Goal: Task Accomplishment & Management: Use online tool/utility

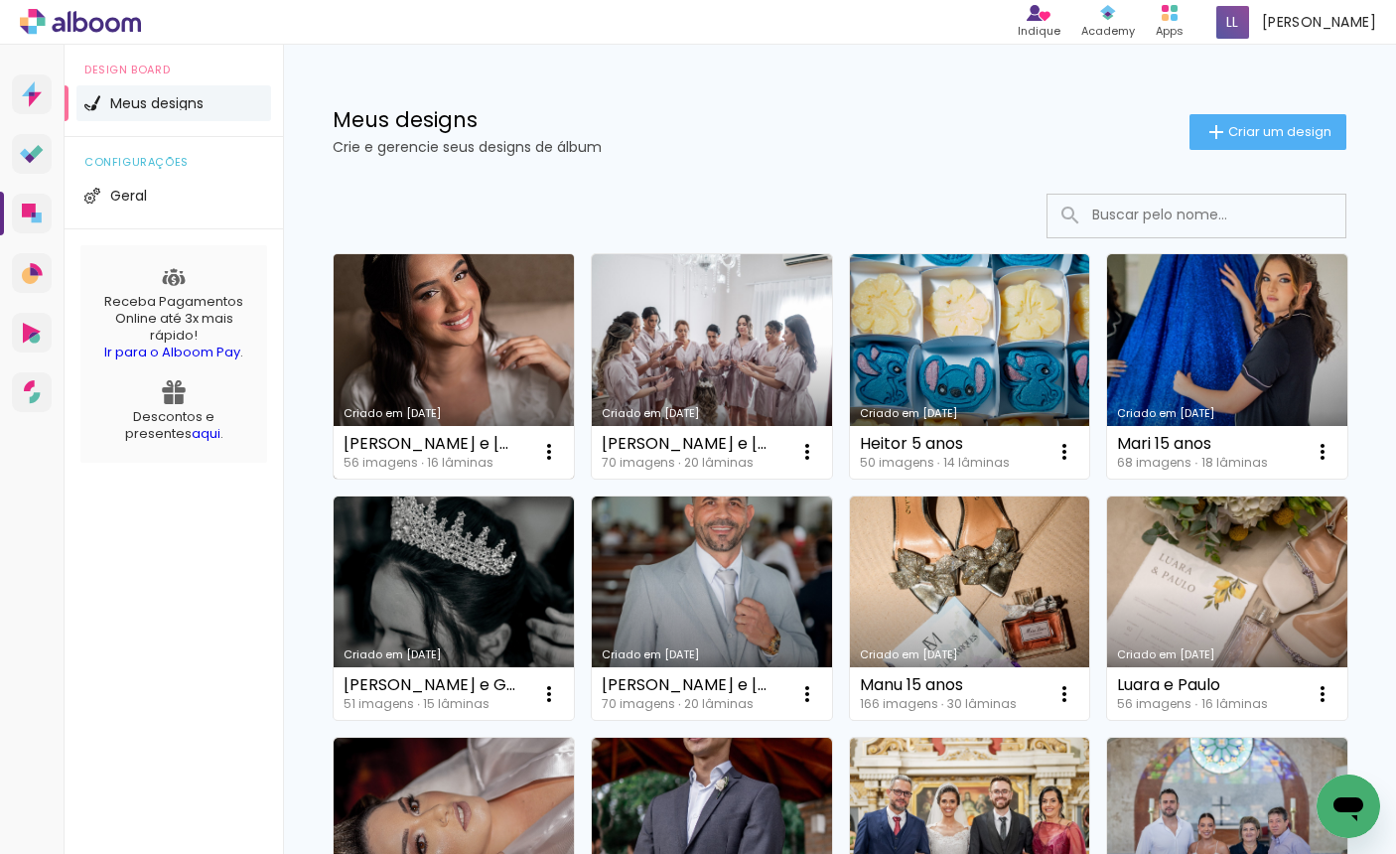
click at [507, 390] on link "Criado em [DATE]" at bounding box center [454, 366] width 240 height 224
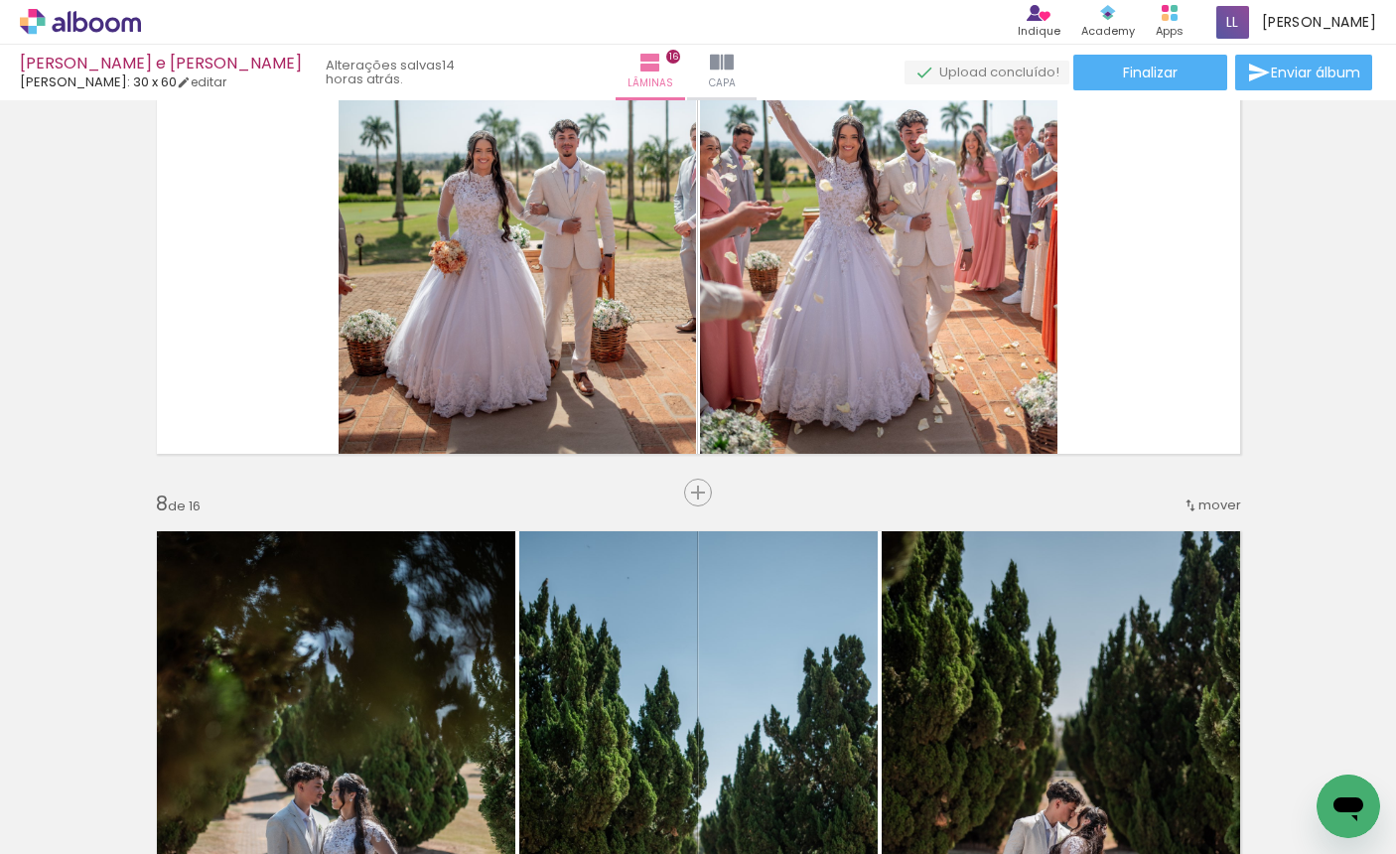
scroll to position [1947, 0]
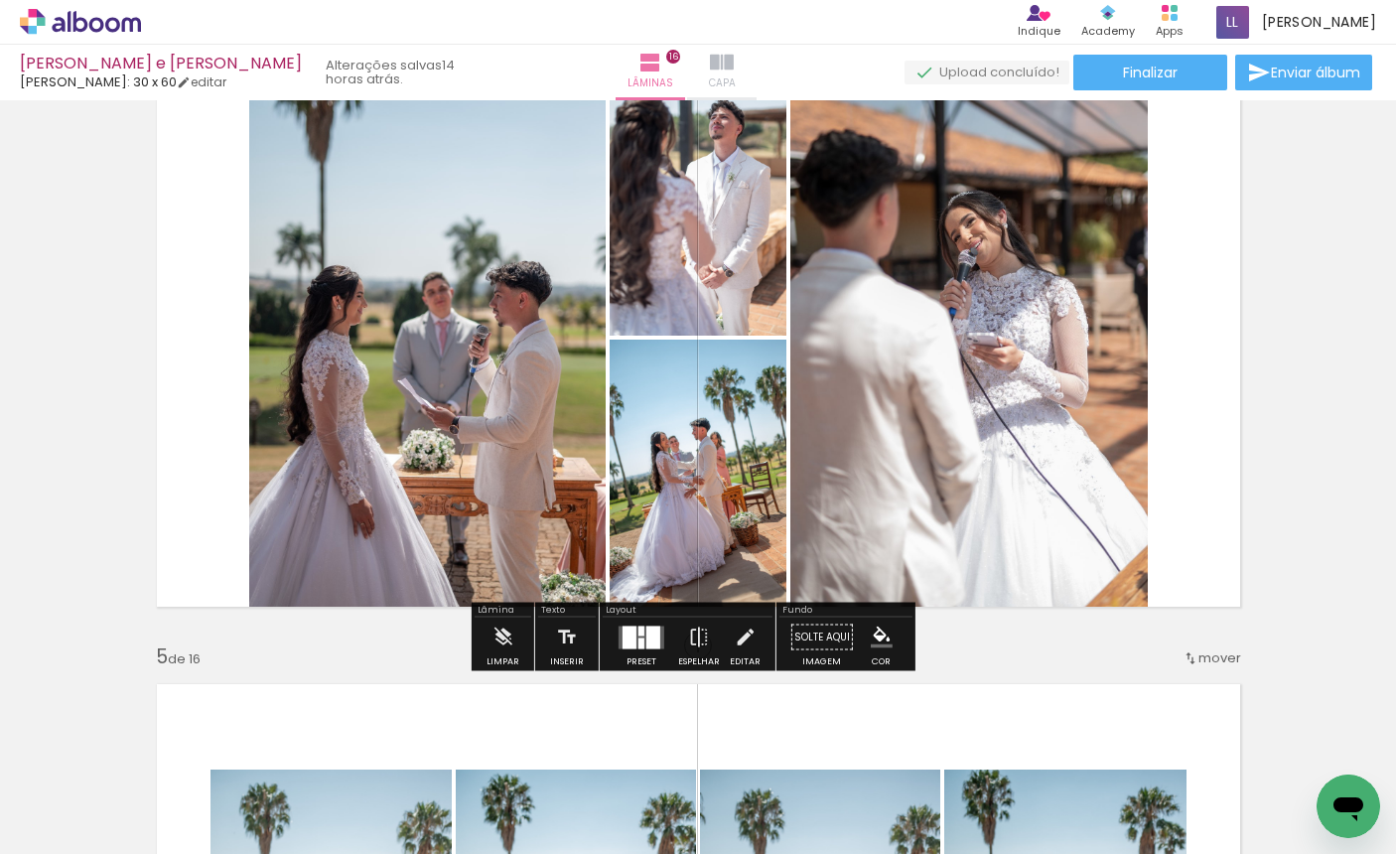
click at [689, 56] on paper-button "Capa" at bounding box center [722, 73] width 70 height 56
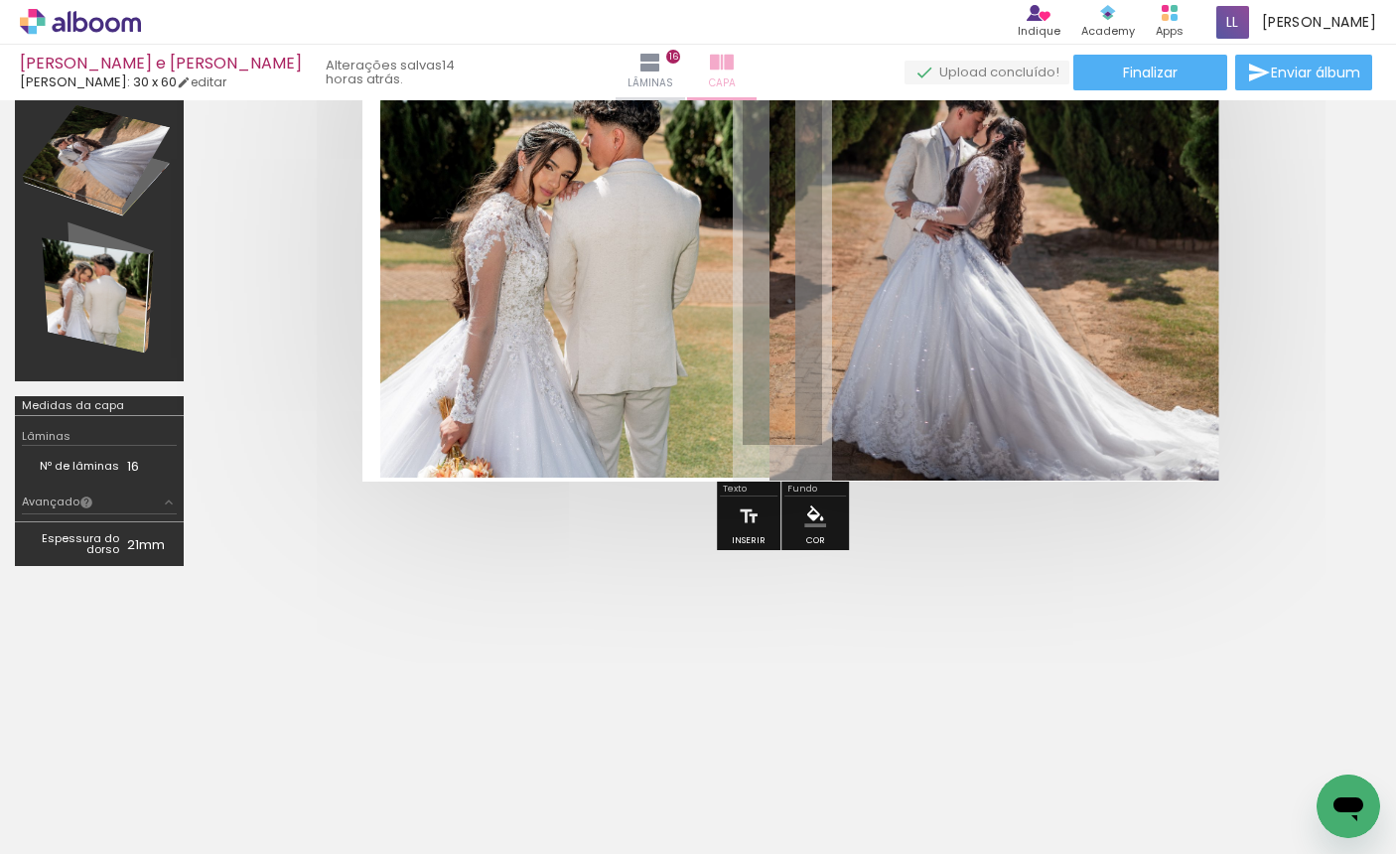
scroll to position [195, 0]
click at [710, 61] on iron-icon at bounding box center [722, 63] width 24 height 24
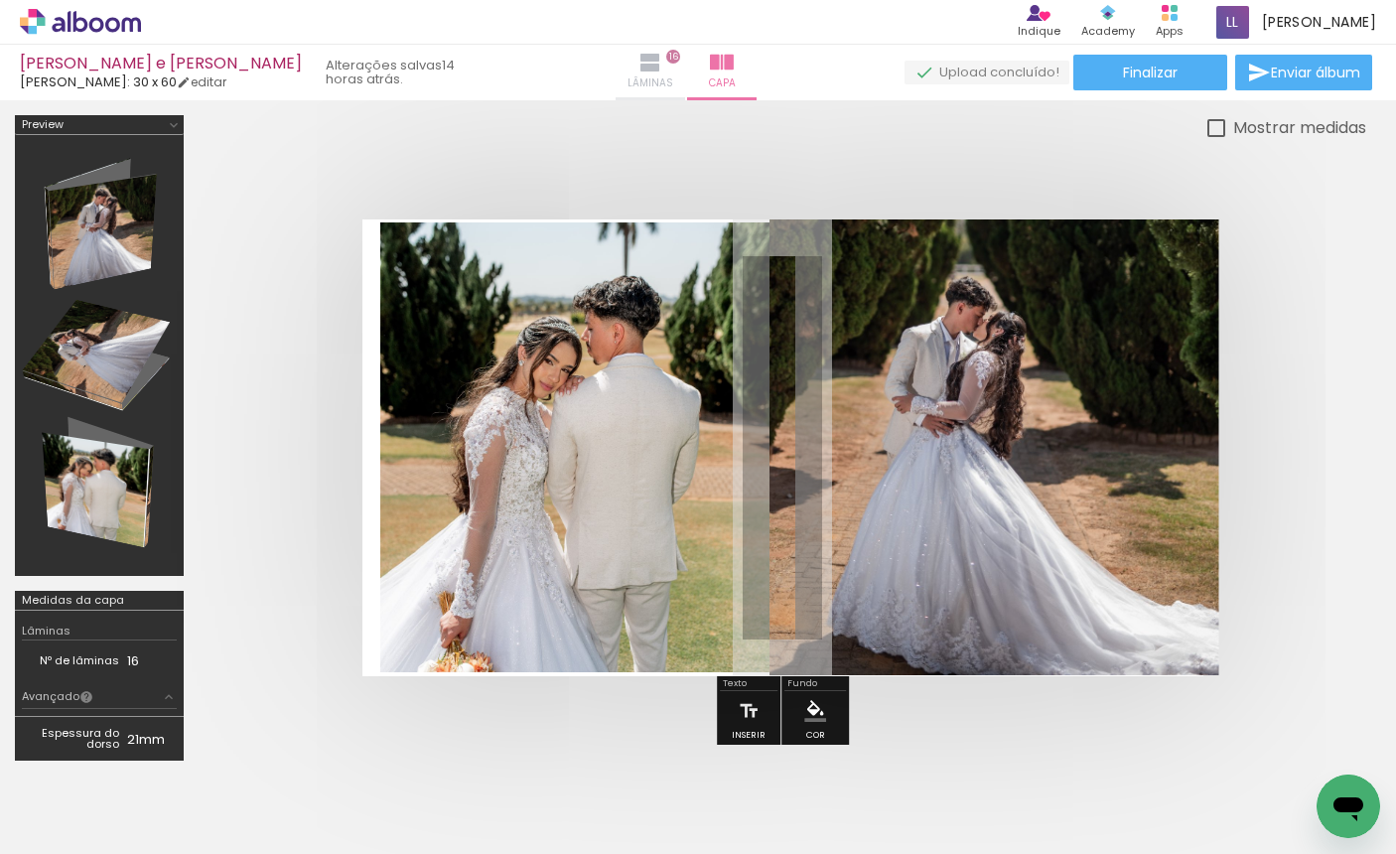
click at [657, 54] on paper-button "Lâminas 16" at bounding box center [651, 73] width 70 height 56
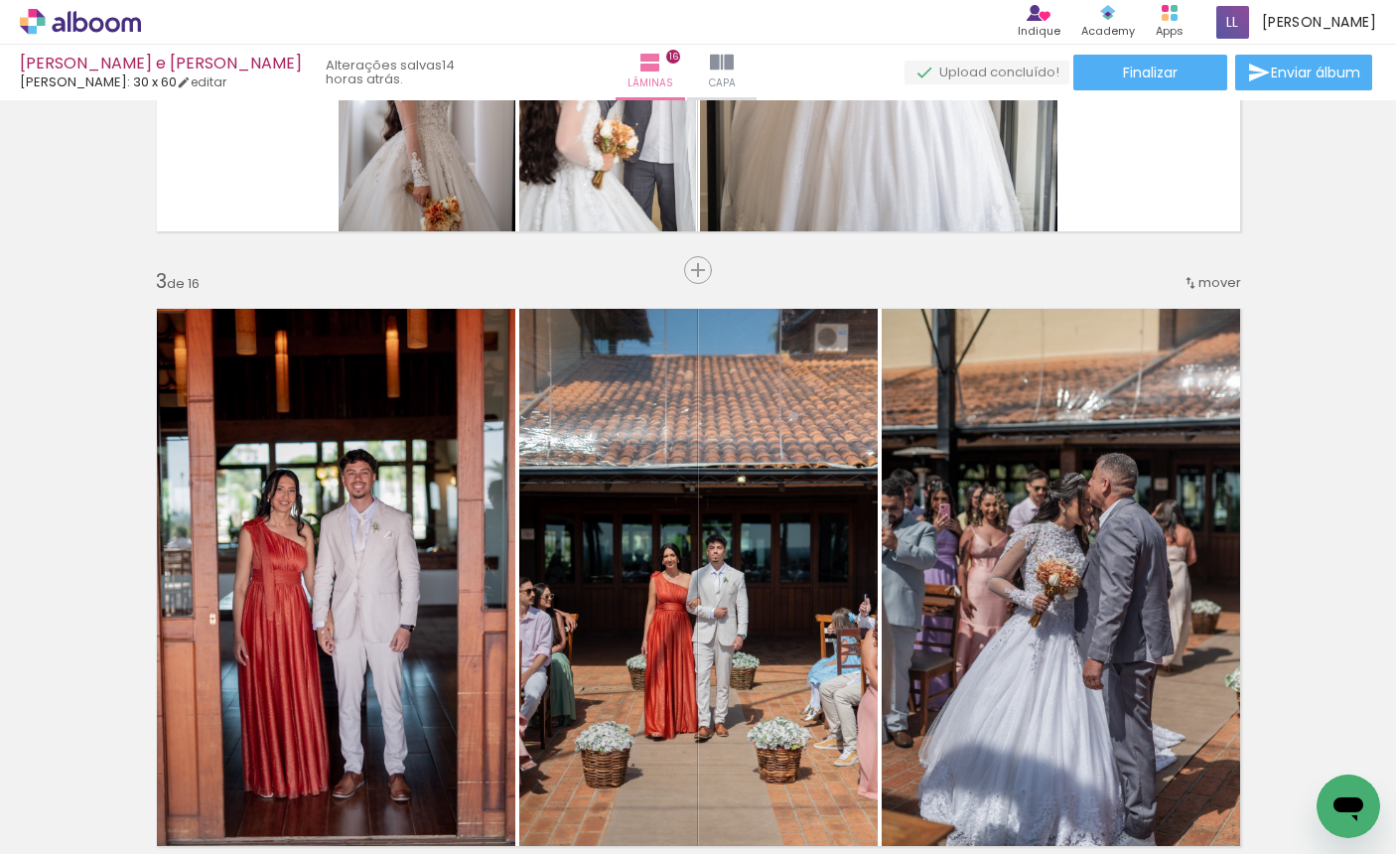
scroll to position [1866, 0]
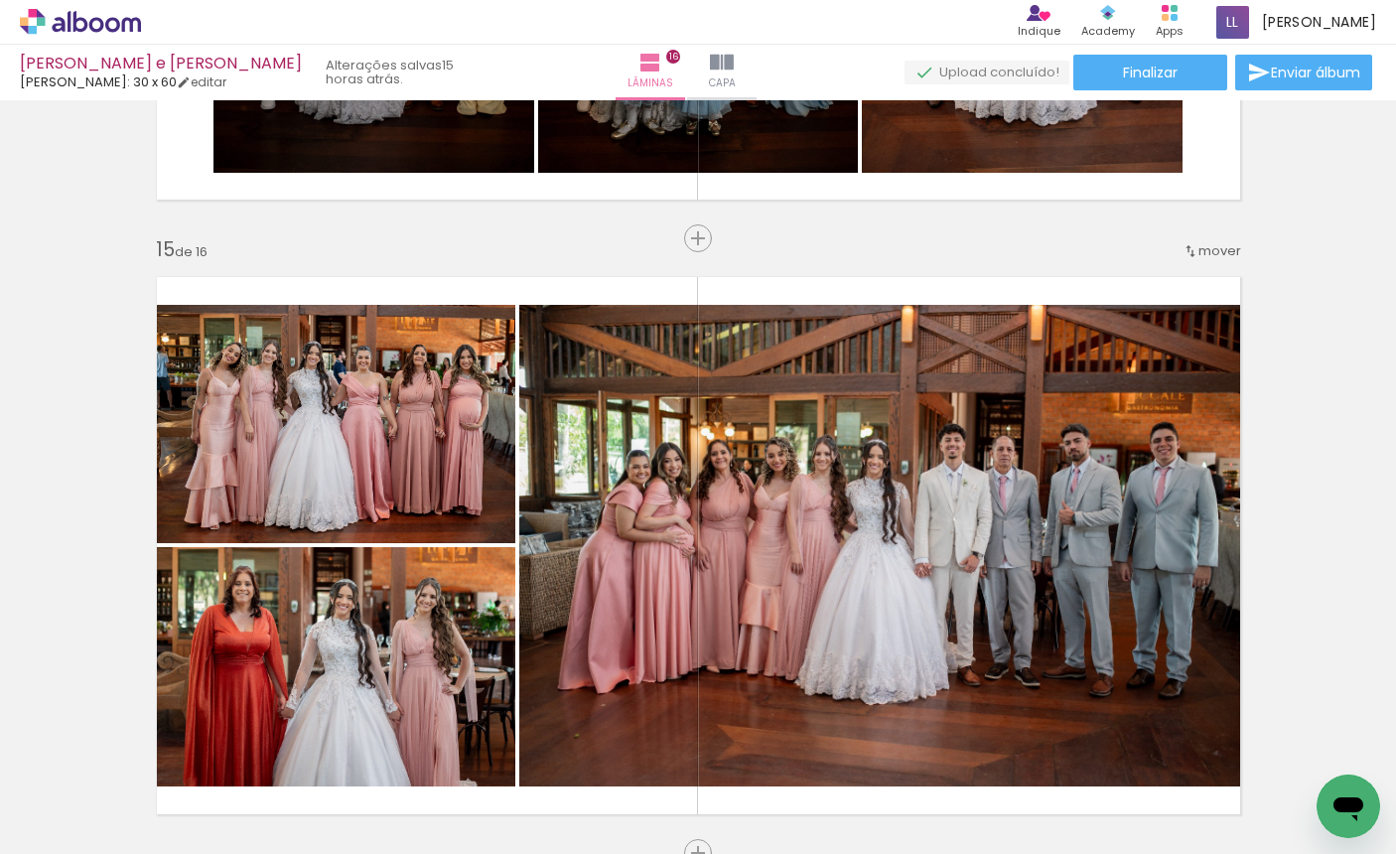
scroll to position [6060, 0]
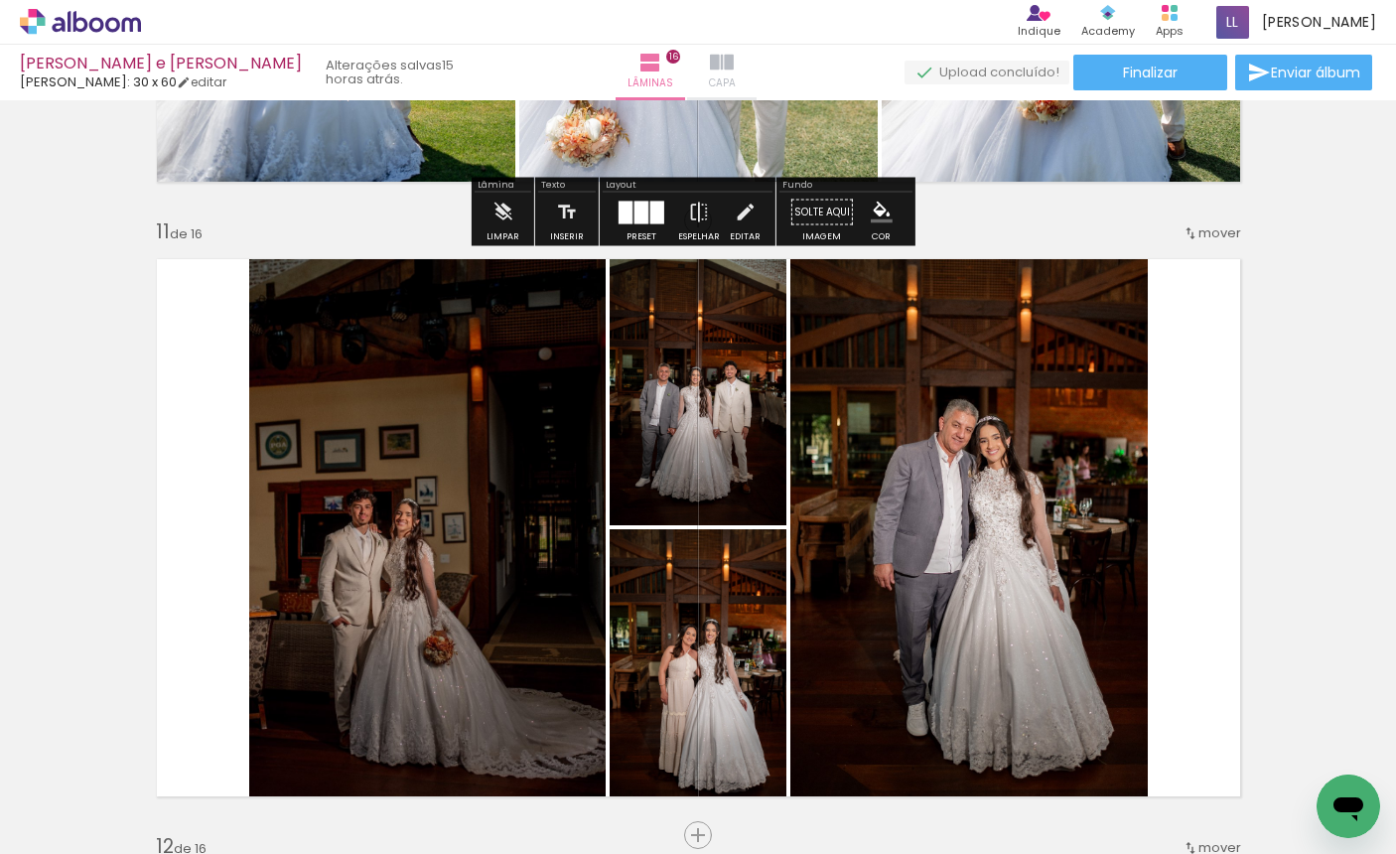
click at [718, 75] on span "Capa" at bounding box center [722, 83] width 27 height 18
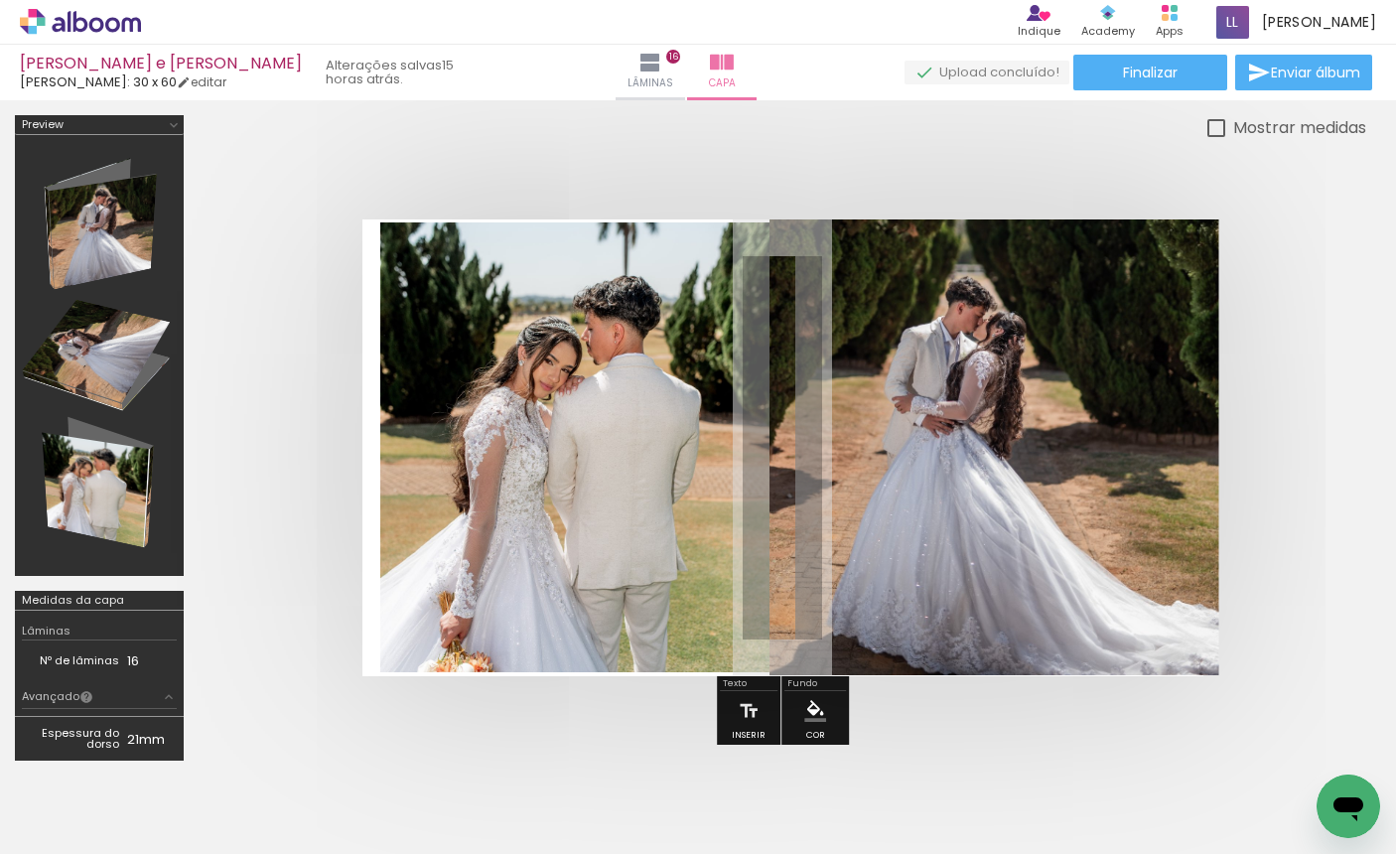
click at [1024, 519] on quentale-photo at bounding box center [995, 447] width 451 height 457
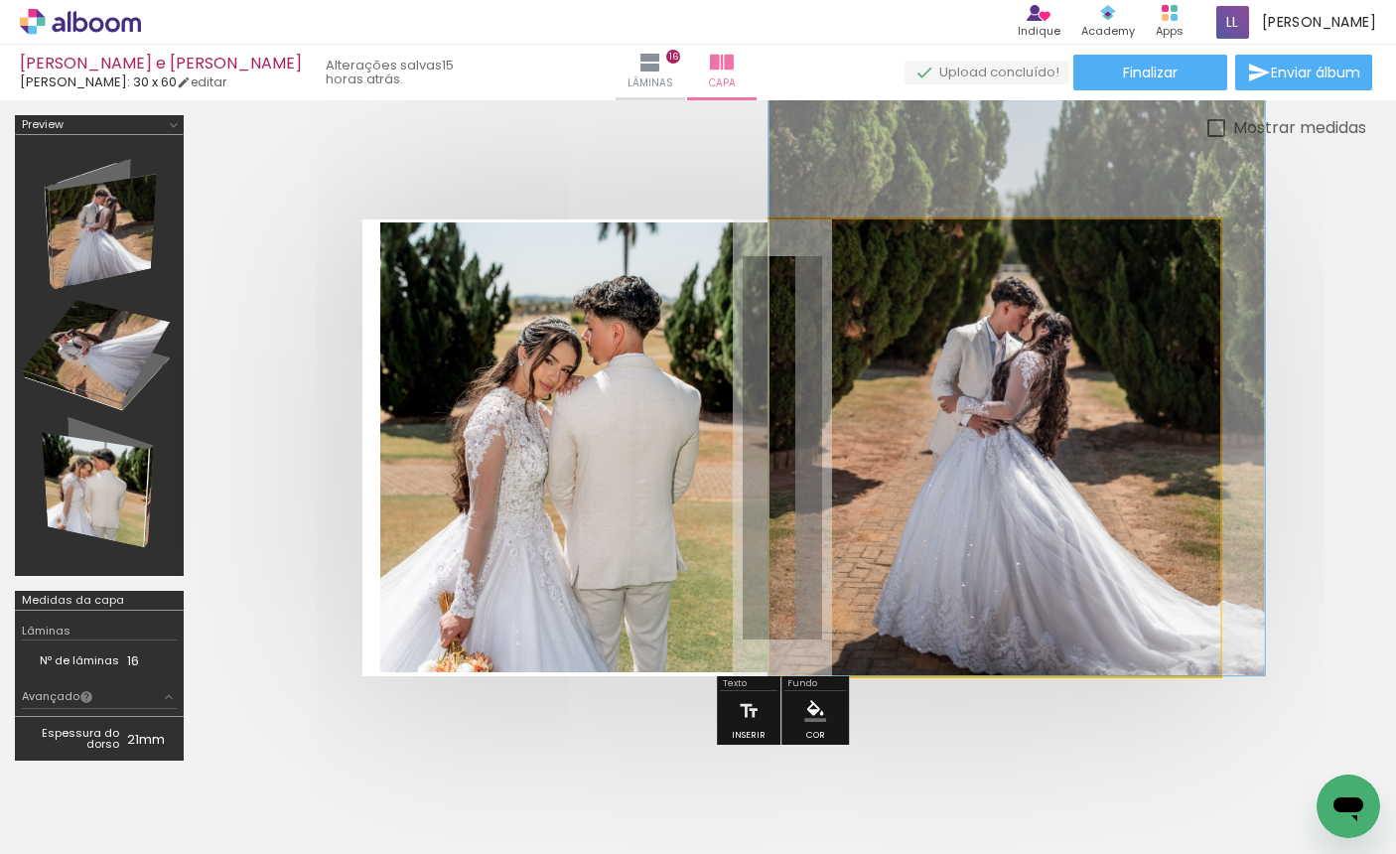
drag, startPoint x: 1007, startPoint y: 489, endPoint x: 1164, endPoint y: 464, distance: 158.9
click at [1166, 465] on div at bounding box center [1017, 302] width 496 height 745
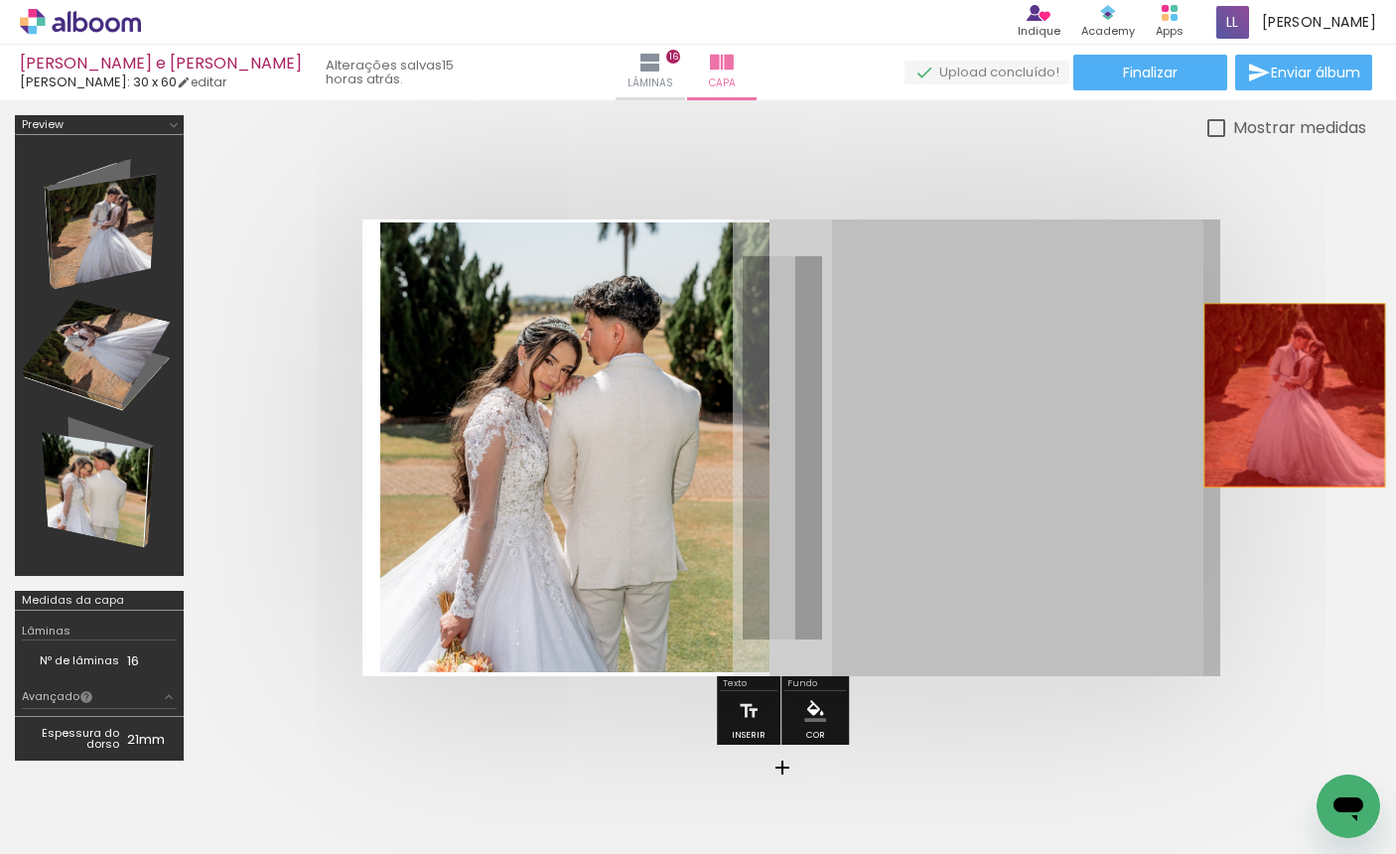
drag, startPoint x: 978, startPoint y: 412, endPoint x: 1295, endPoint y: 395, distance: 317.3
click at [1295, 395] on div at bounding box center [783, 448] width 1168 height 616
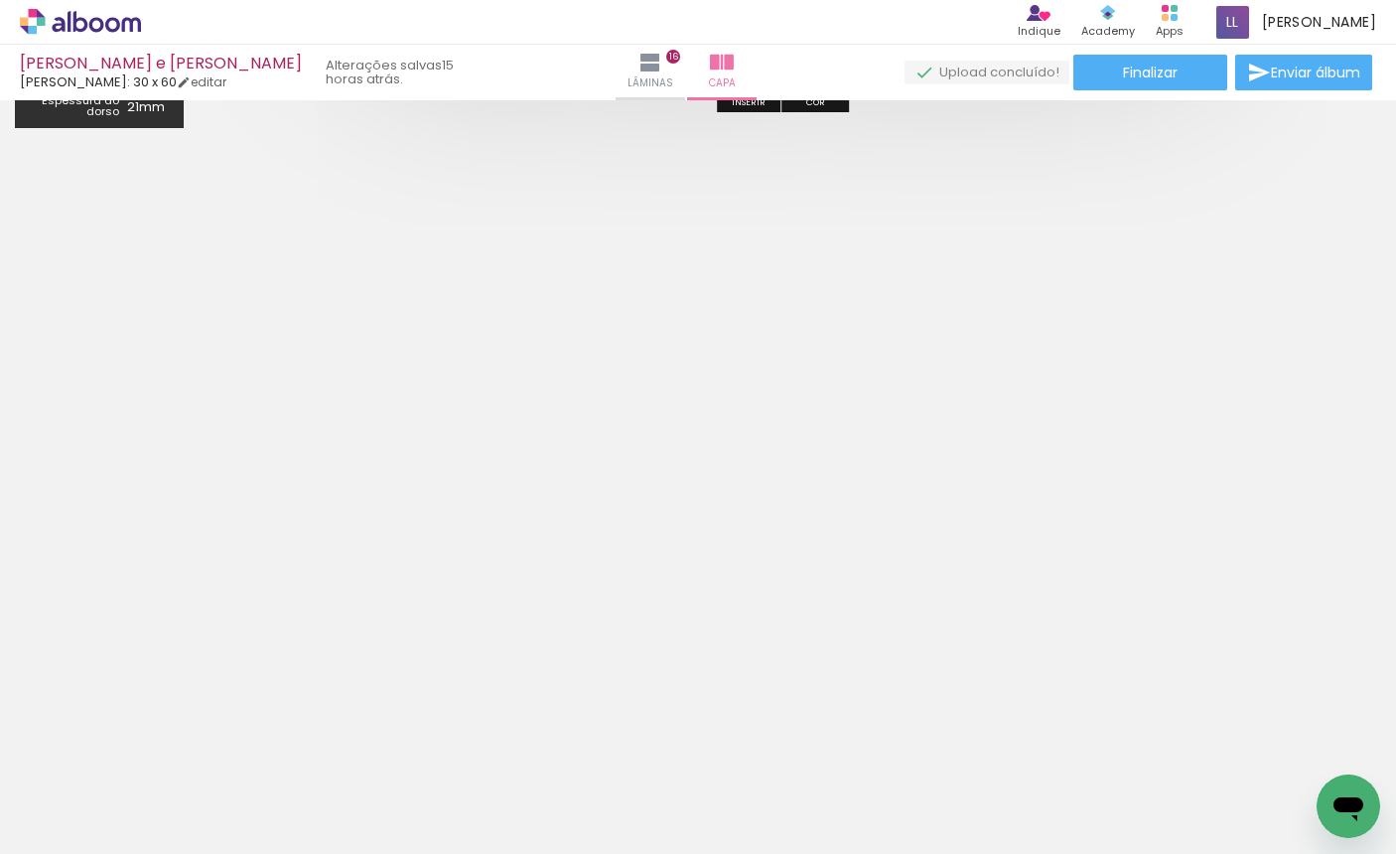
scroll to position [0, 979]
drag, startPoint x: 289, startPoint y: 850, endPoint x: 881, endPoint y: 836, distance: 592.1
click at [163, 836] on iron-horizontal-list at bounding box center [143, 792] width 40 height 124
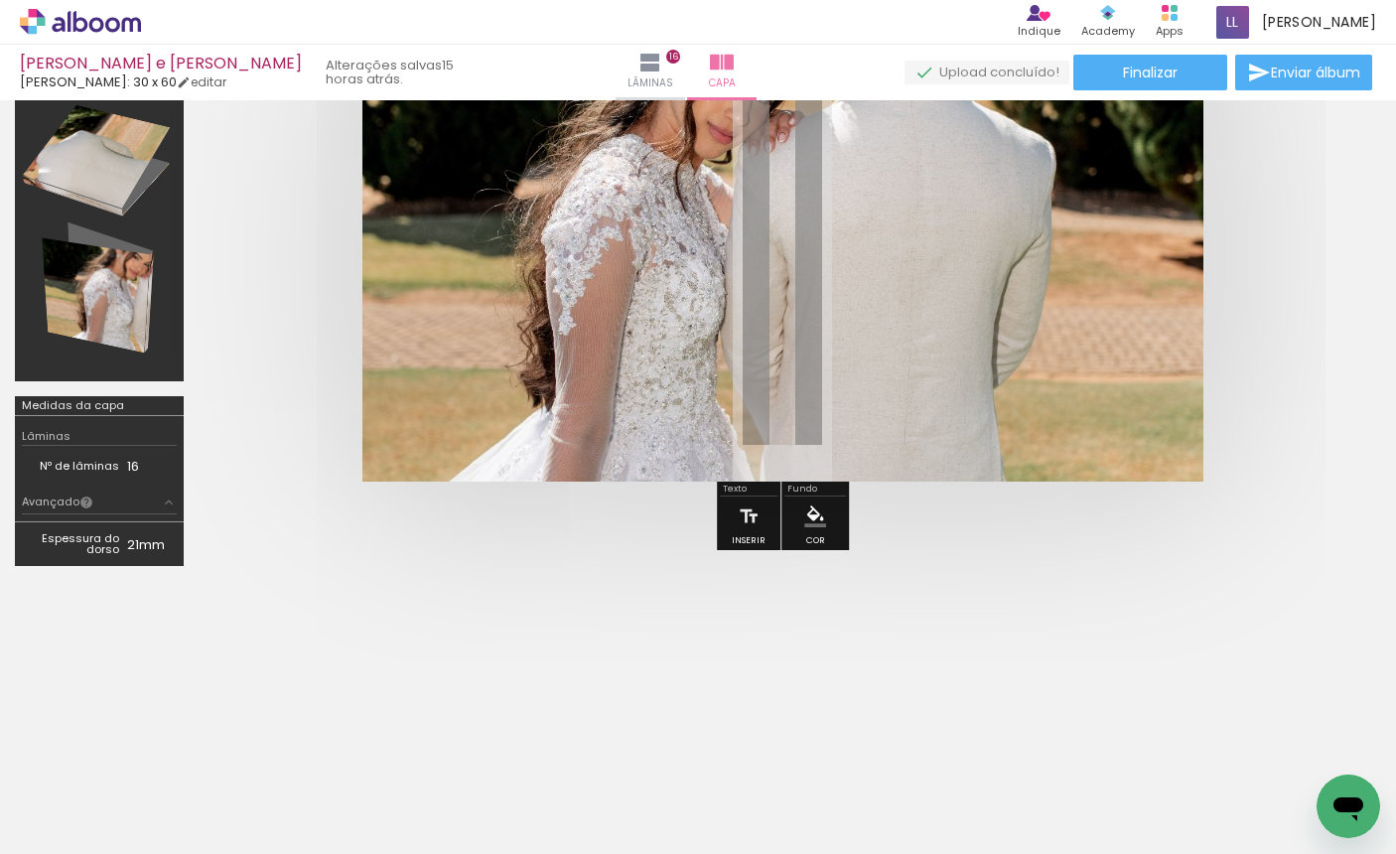
scroll to position [0, 0]
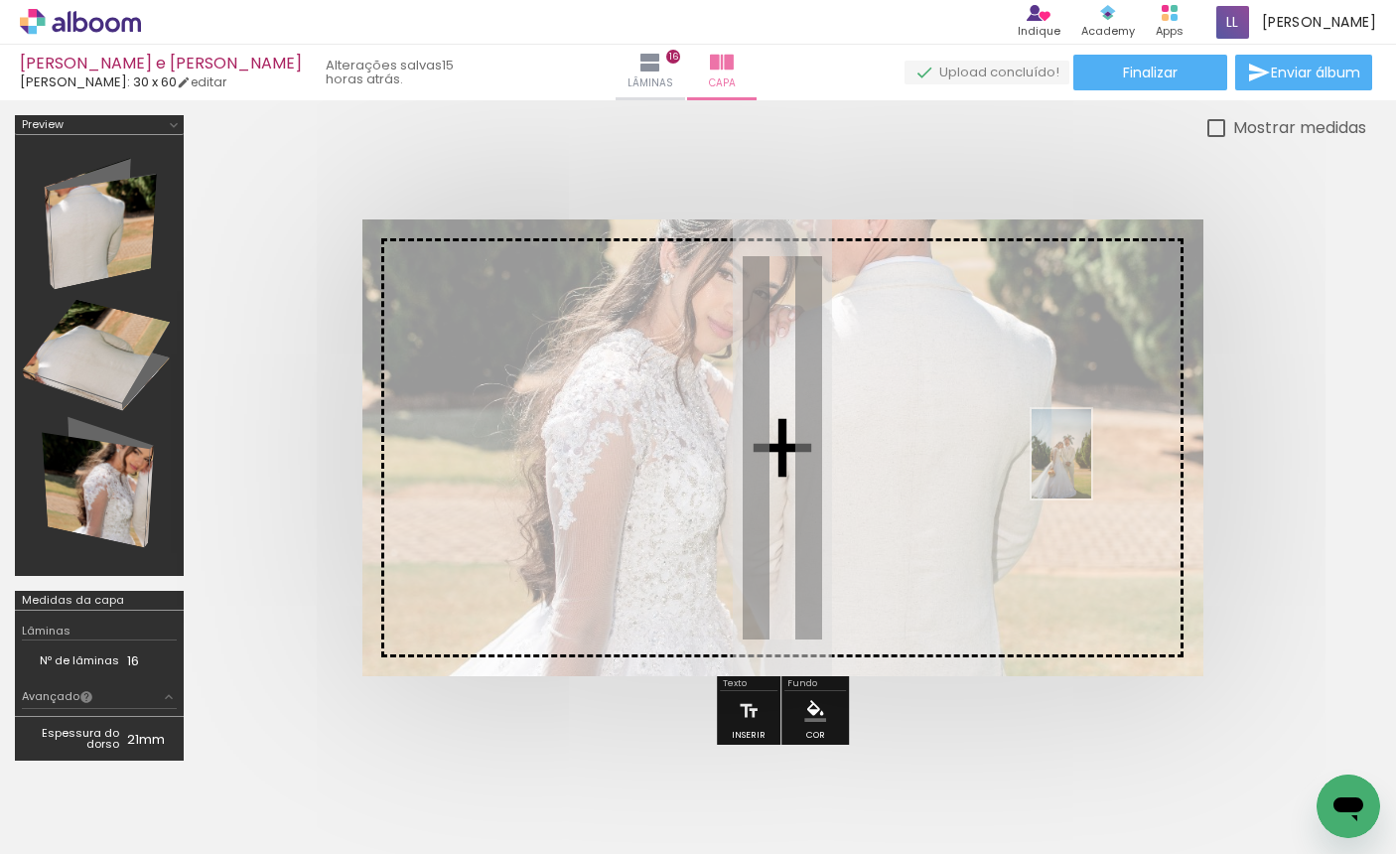
drag, startPoint x: 524, startPoint y: 799, endPoint x: 1091, endPoint y: 469, distance: 656.5
click at [1091, 469] on quentale-workspace at bounding box center [698, 427] width 1396 height 854
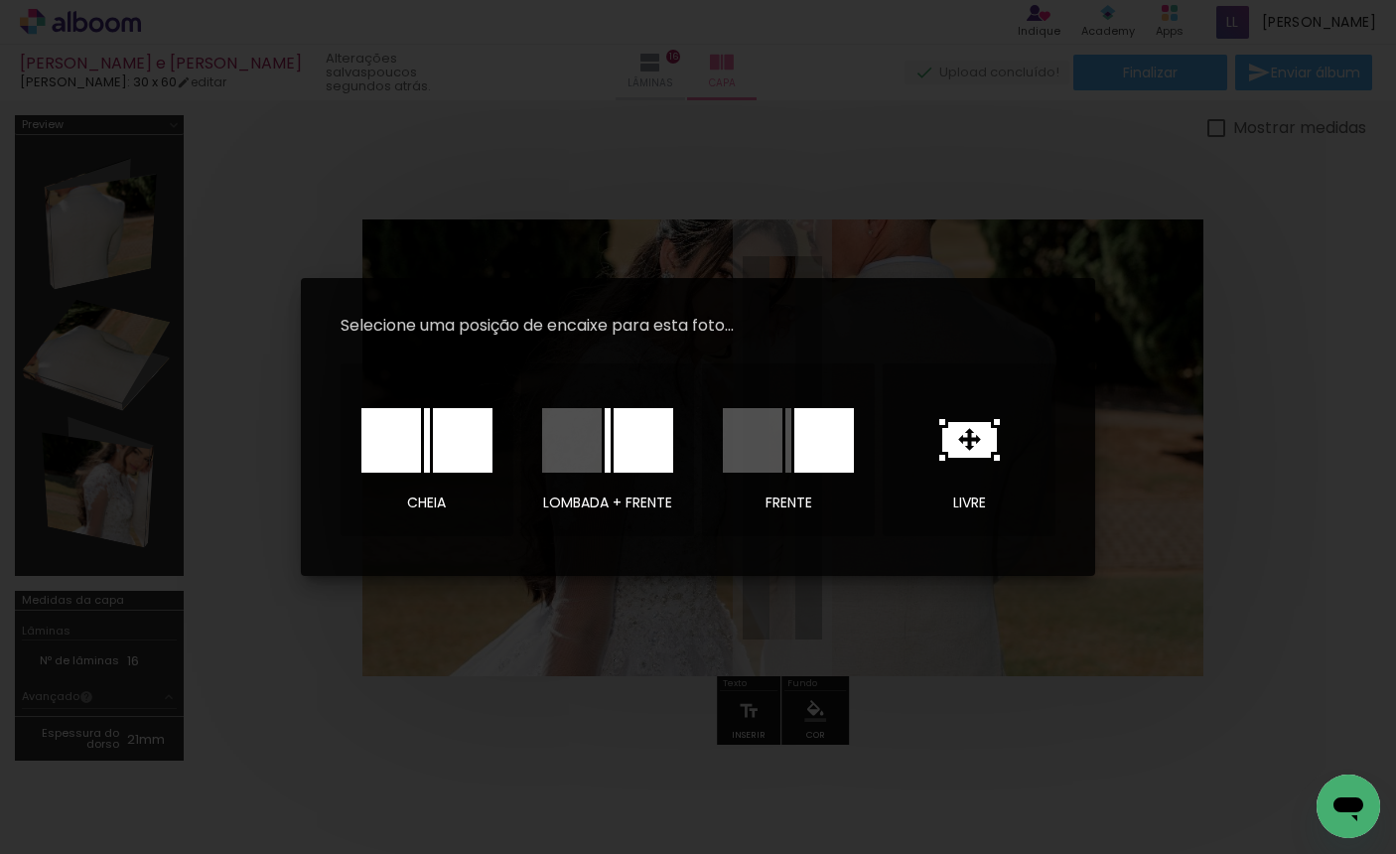
click at [585, 431] on div at bounding box center [572, 440] width 60 height 65
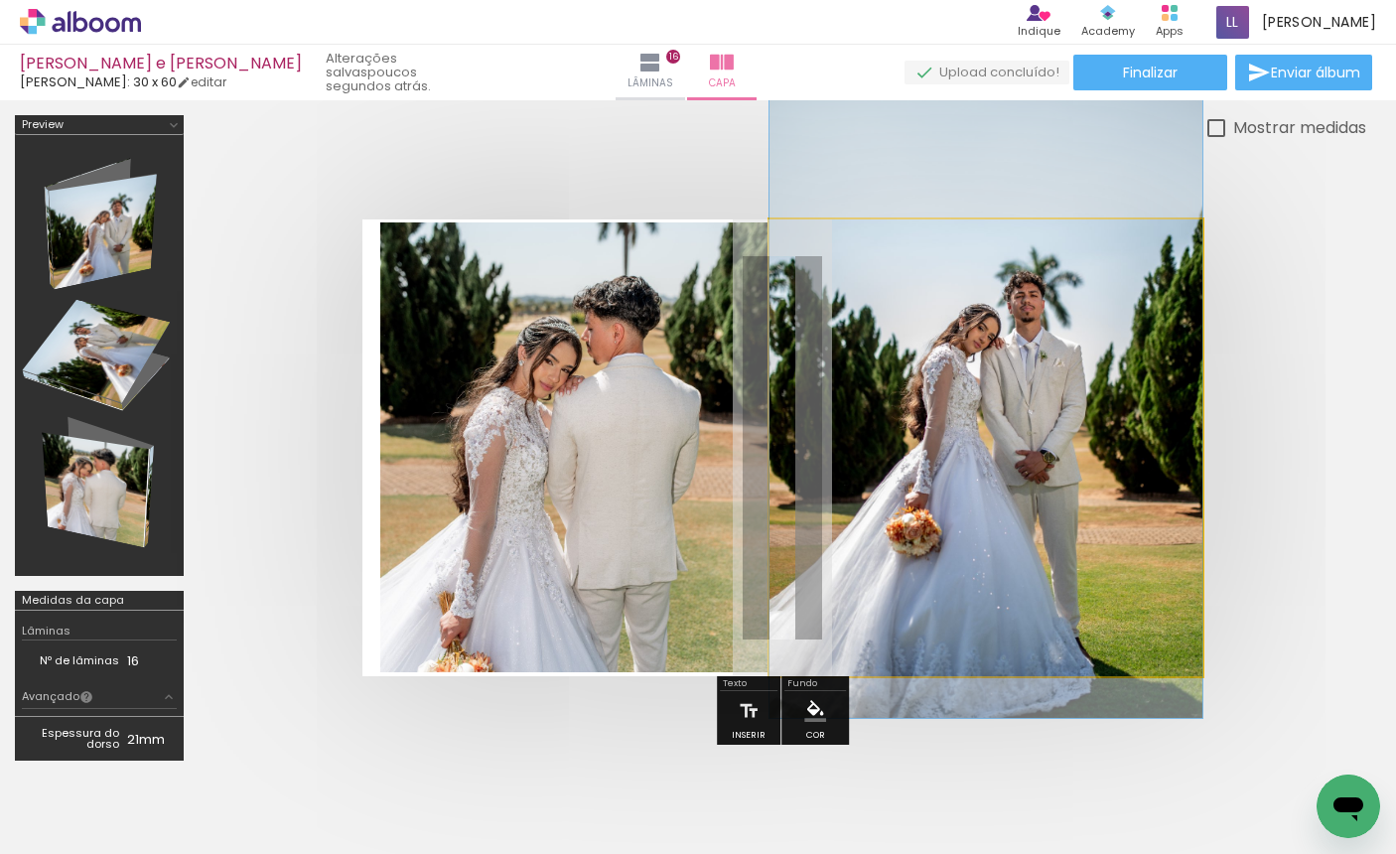
drag, startPoint x: 1027, startPoint y: 494, endPoint x: 996, endPoint y: 439, distance: 62.7
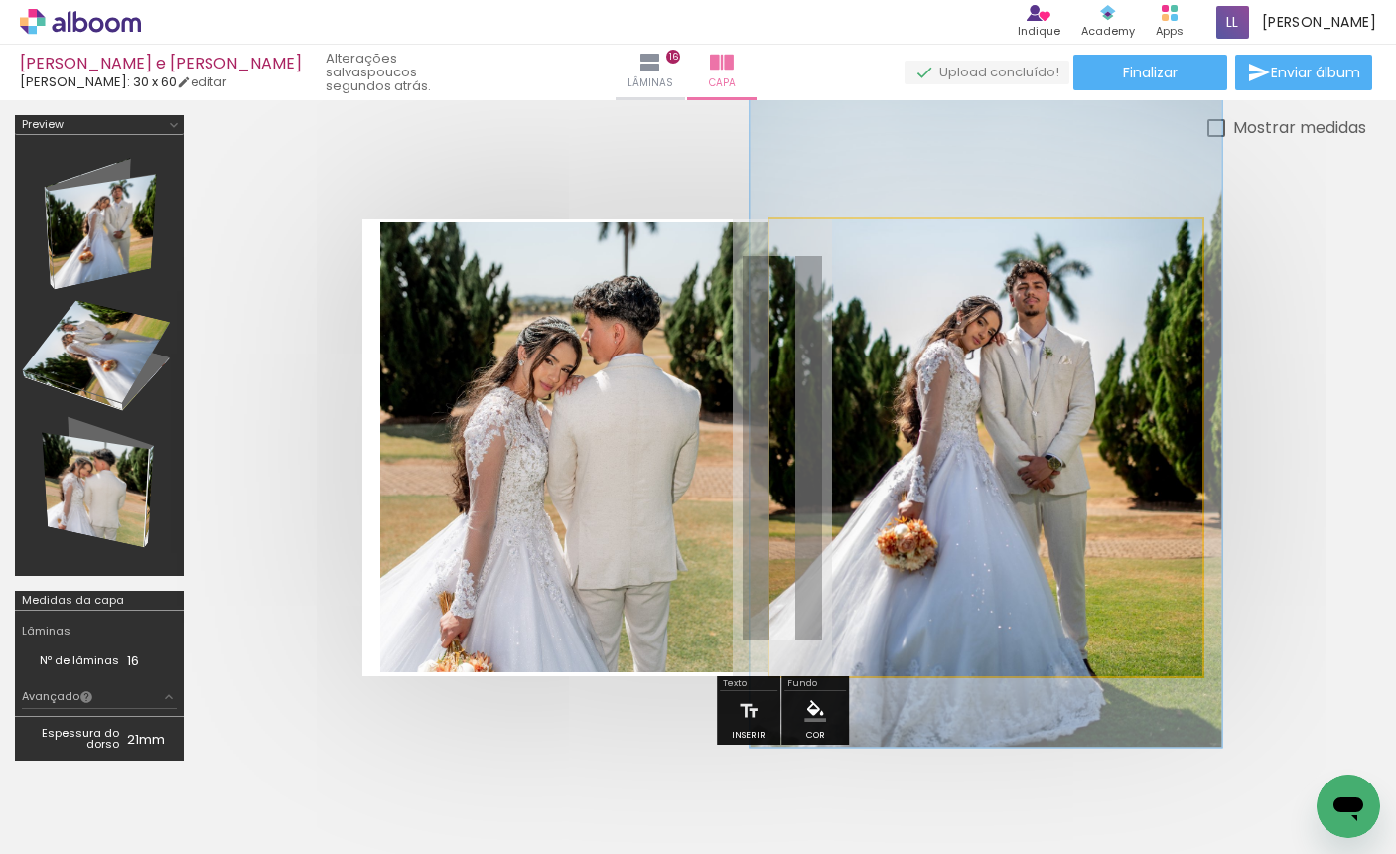
type paper-slider "109"
click at [858, 275] on div at bounding box center [852, 270] width 32 height 32
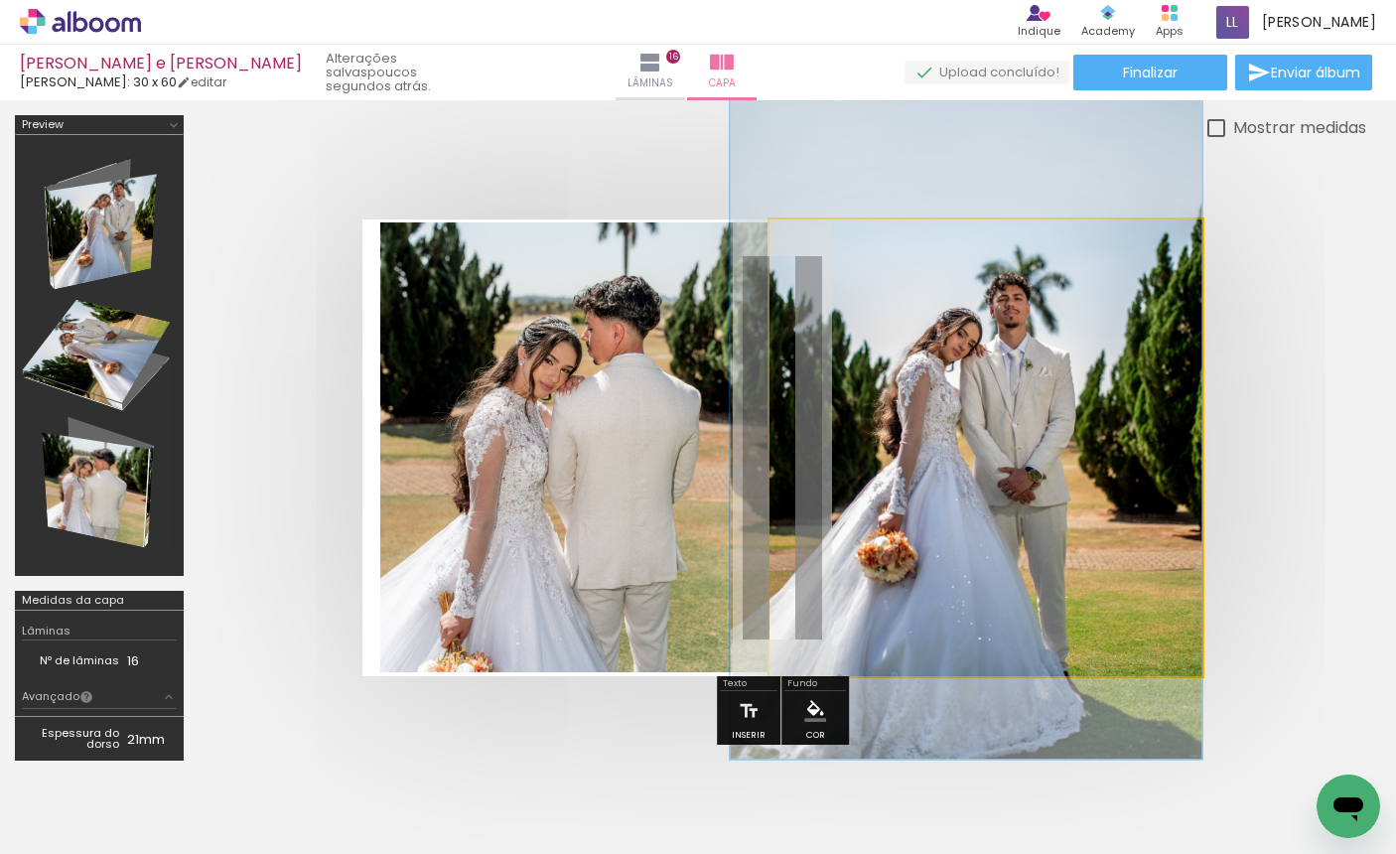
drag, startPoint x: 945, startPoint y: 410, endPoint x: 914, endPoint y: 414, distance: 32.0
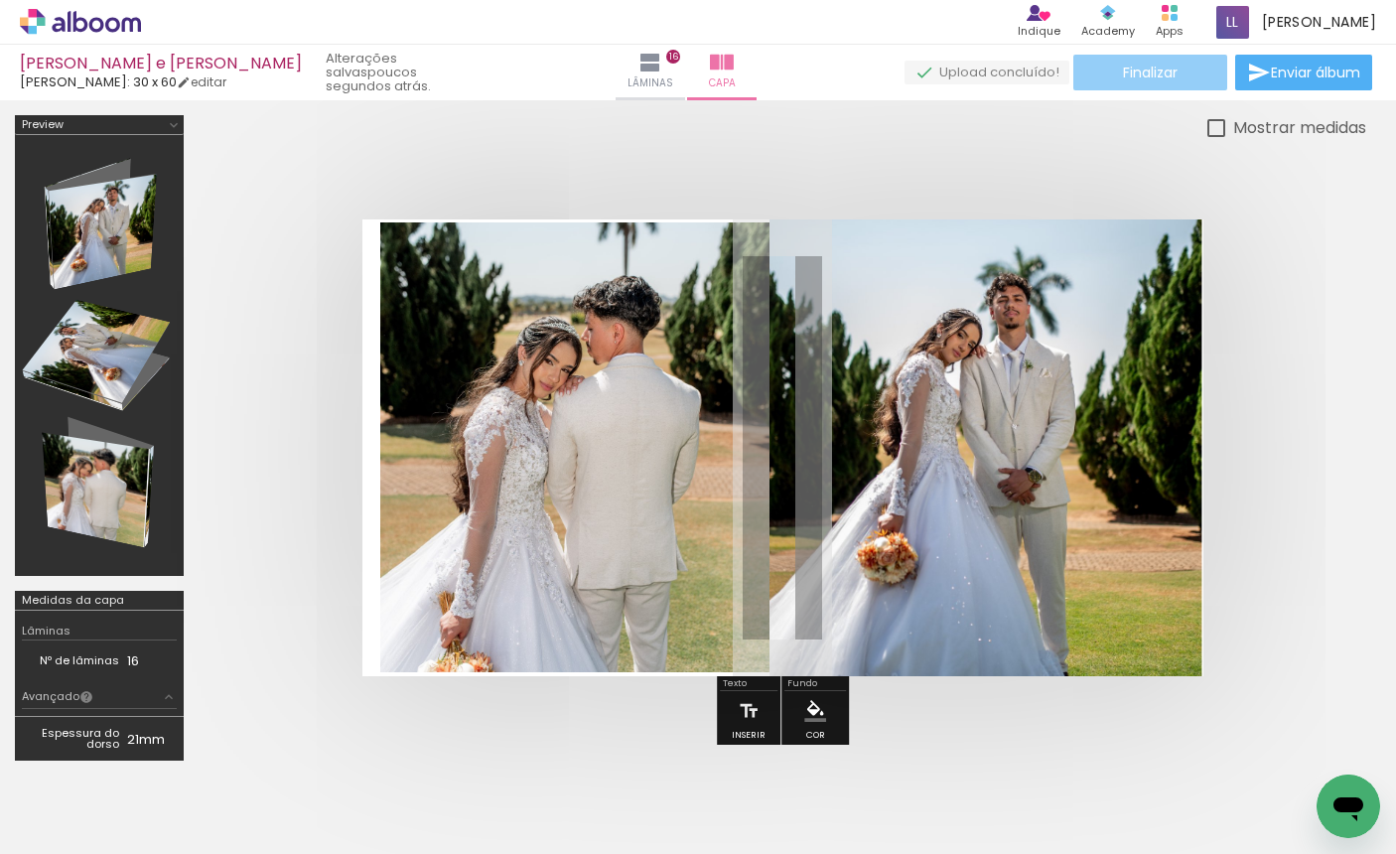
click at [1131, 74] on span "Finalizar" at bounding box center [1150, 73] width 55 height 14
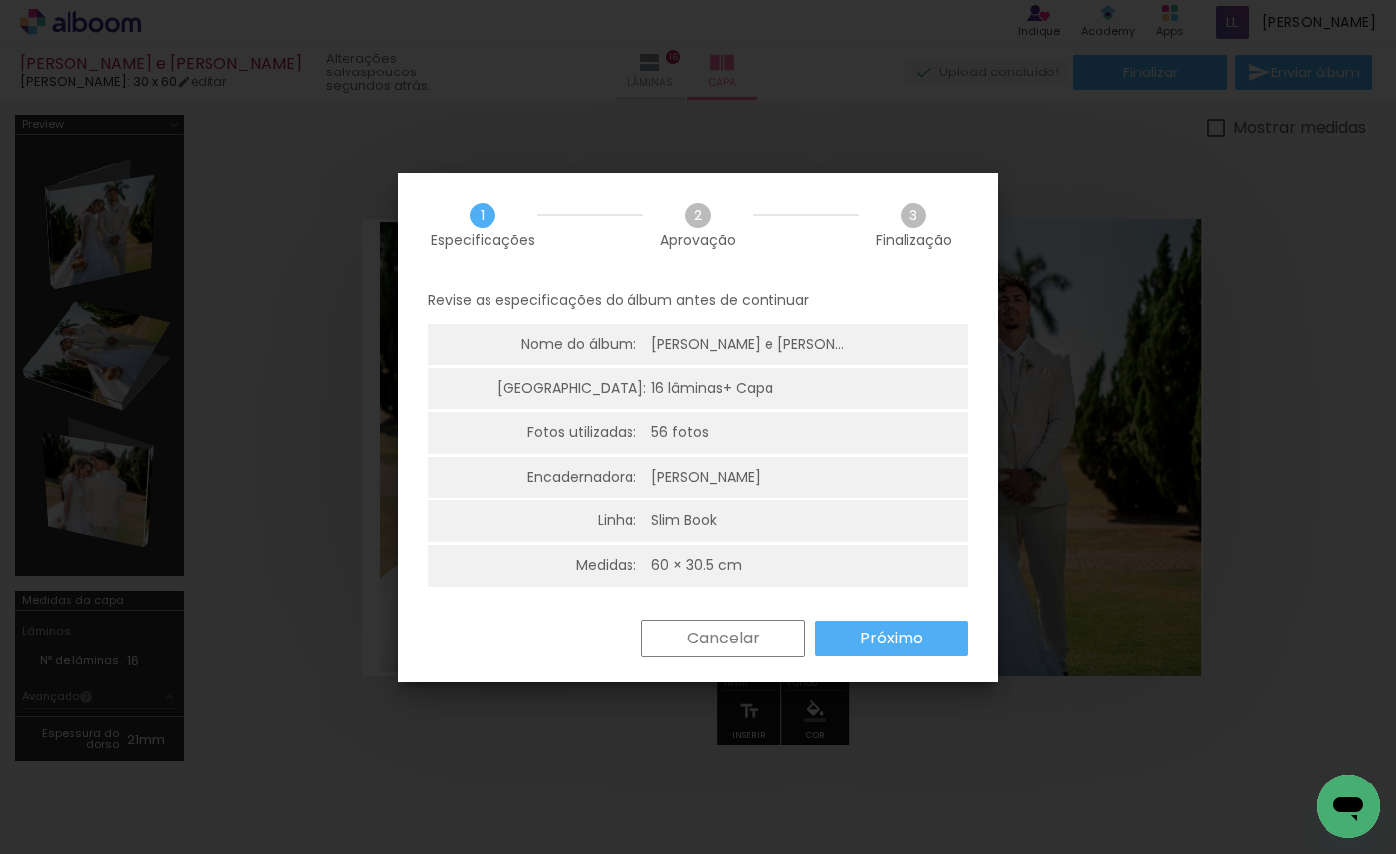
click at [0, 0] on slot "Próximo" at bounding box center [0, 0] width 0 height 0
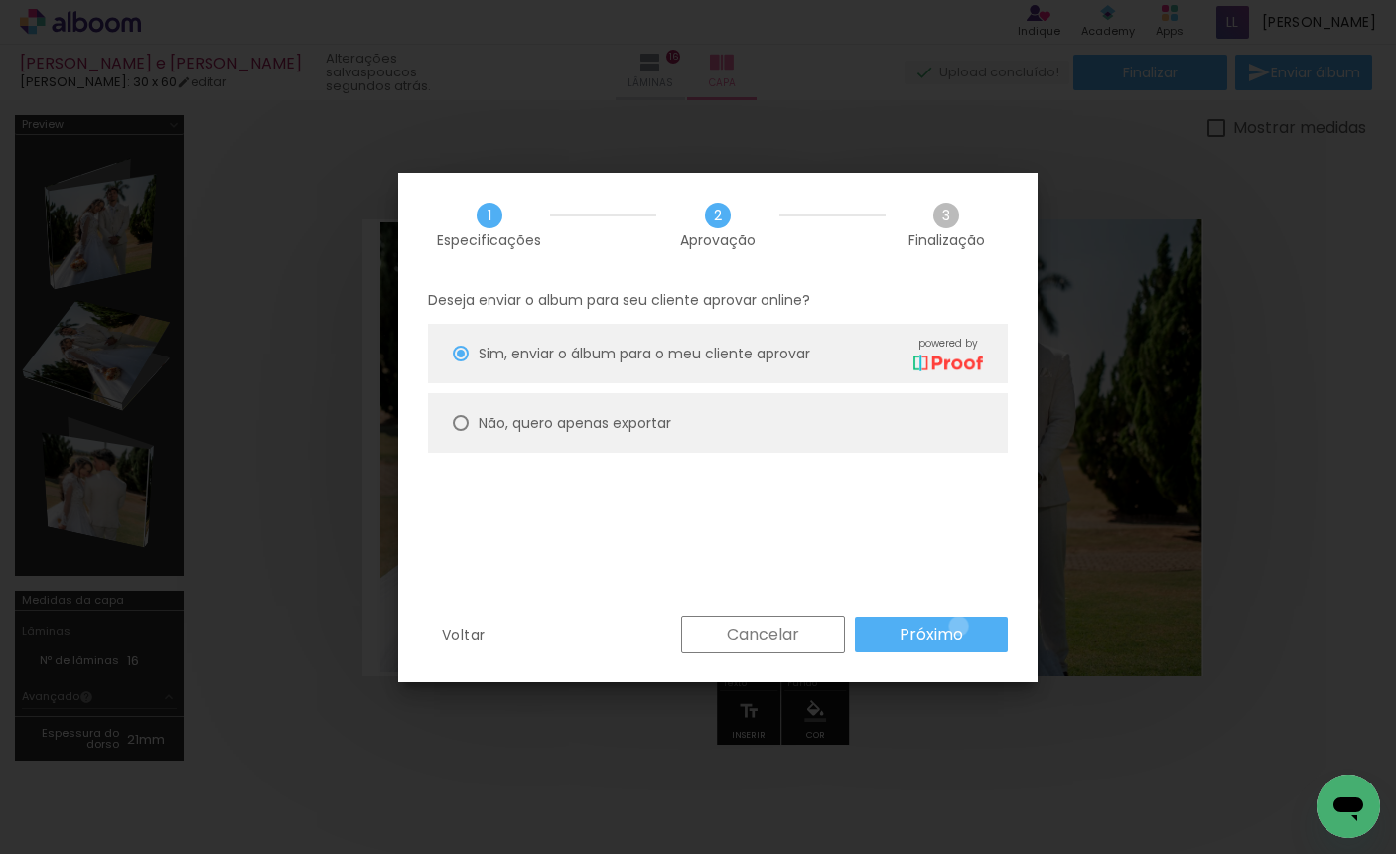
click at [0, 0] on slot "Próximo" at bounding box center [0, 0] width 0 height 0
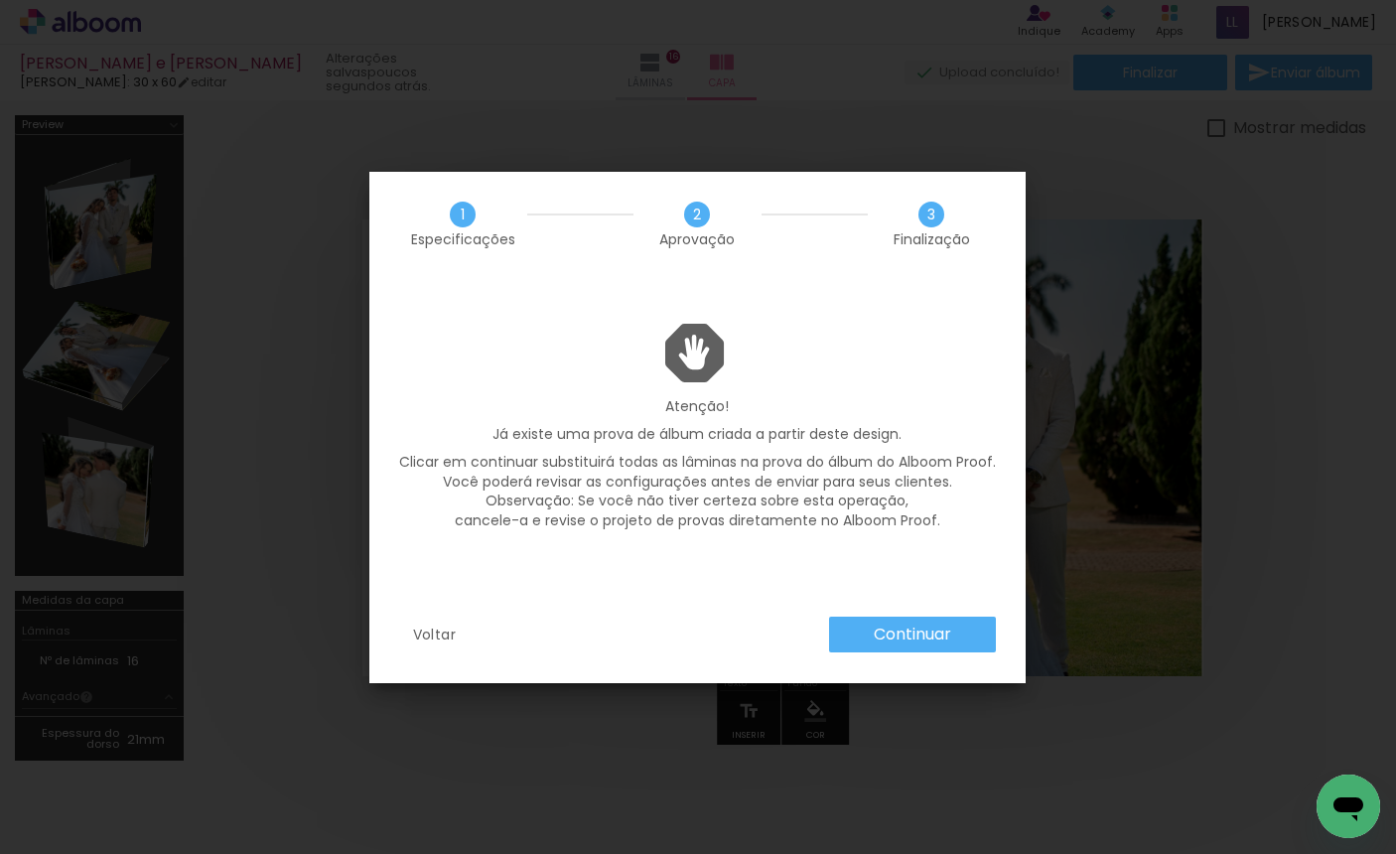
click at [978, 618] on paper-button "Continuar" at bounding box center [912, 635] width 167 height 36
